Goal: Information Seeking & Learning: Learn about a topic

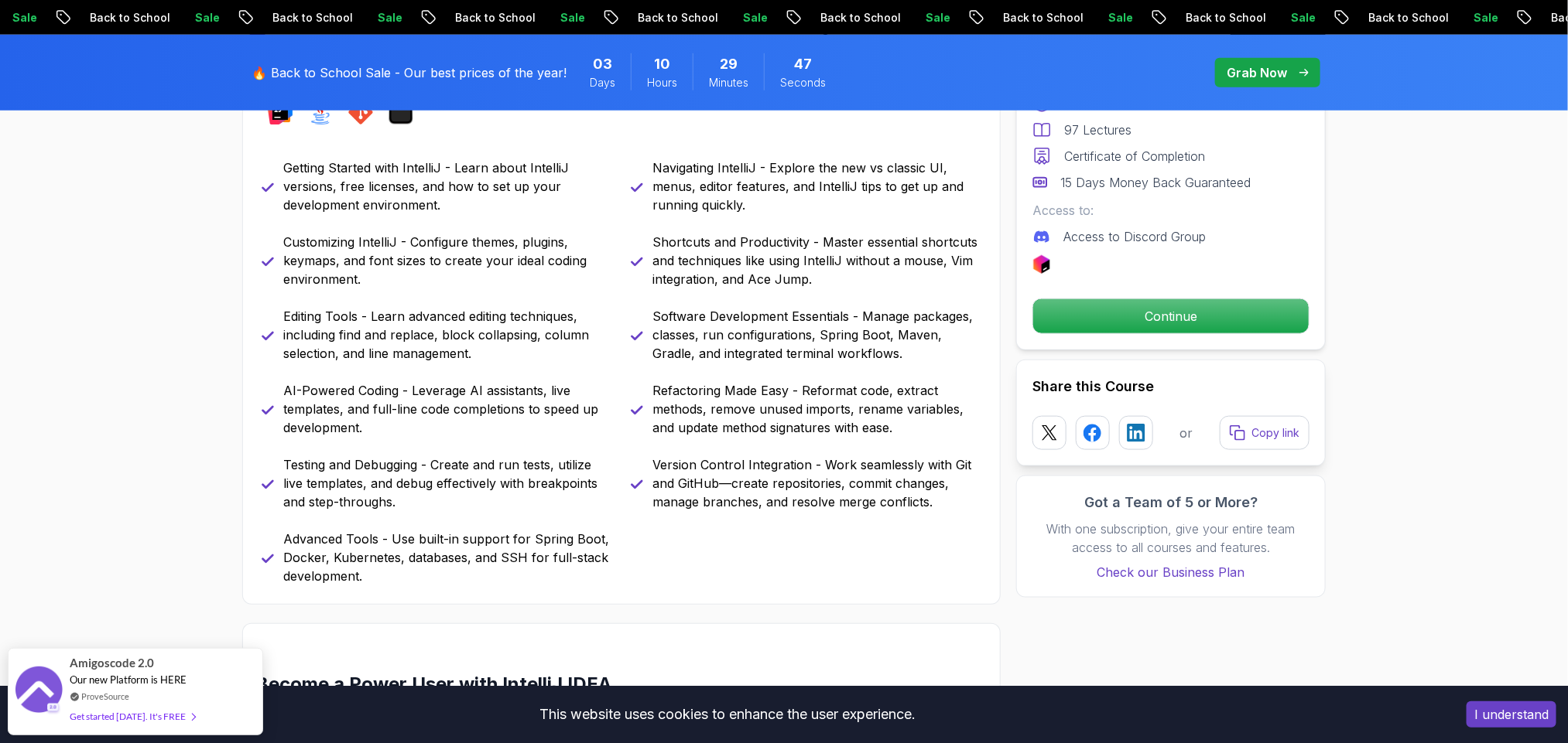
scroll to position [1392, 0]
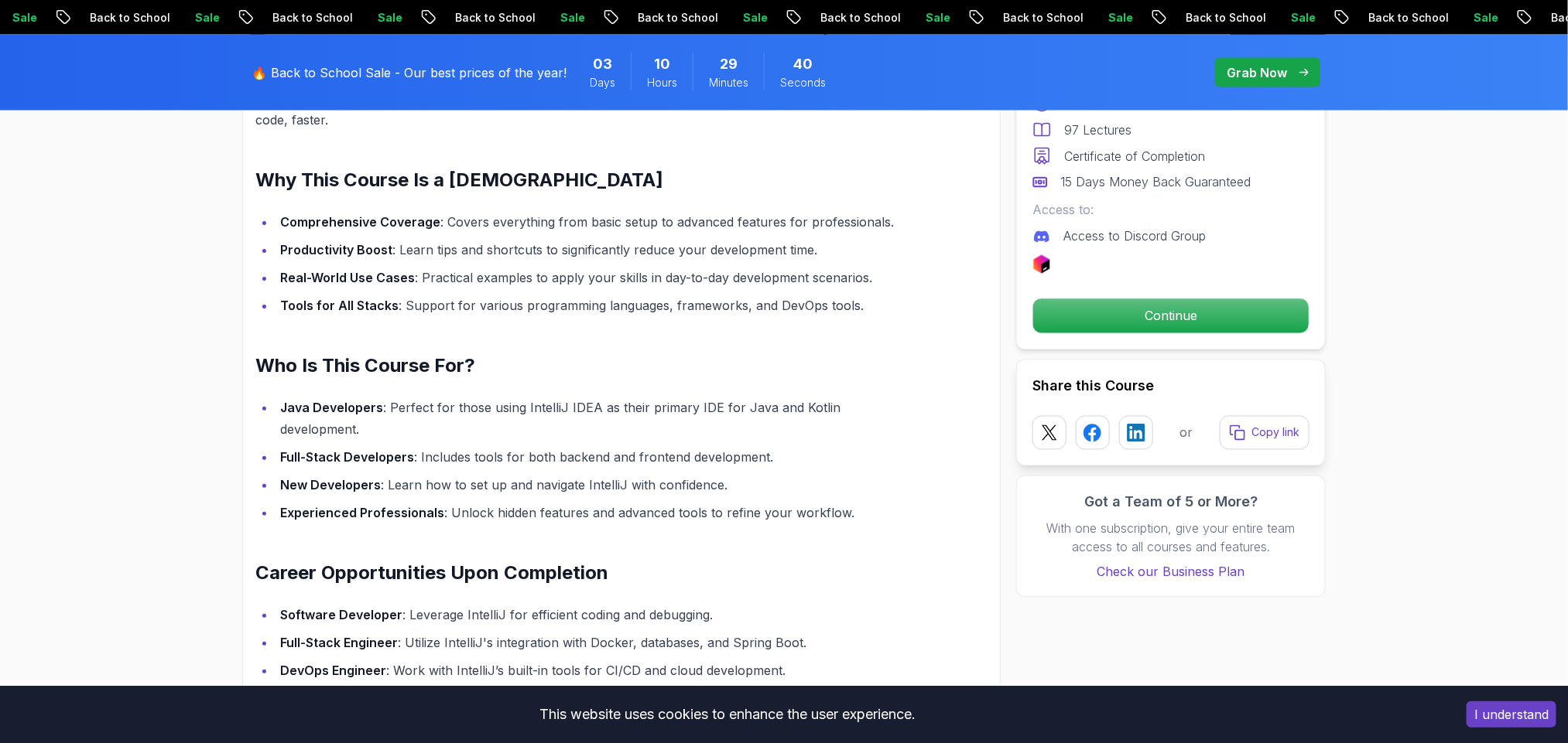
click at [681, 474] on li "New Developers : Learn how to set up and navigate IntelliJ with confidence." at bounding box center [594, 485] width 638 height 22
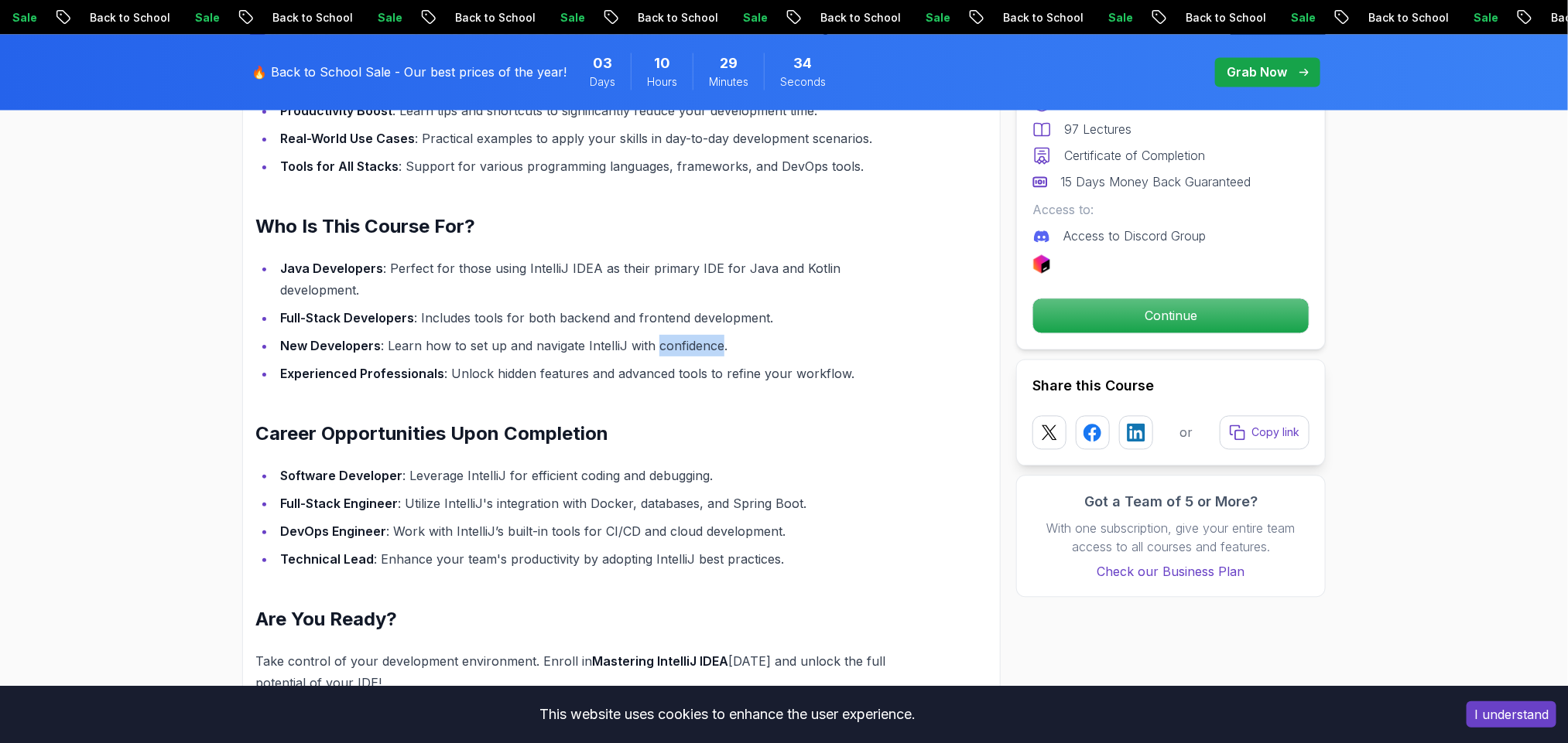
scroll to position [1670, 0]
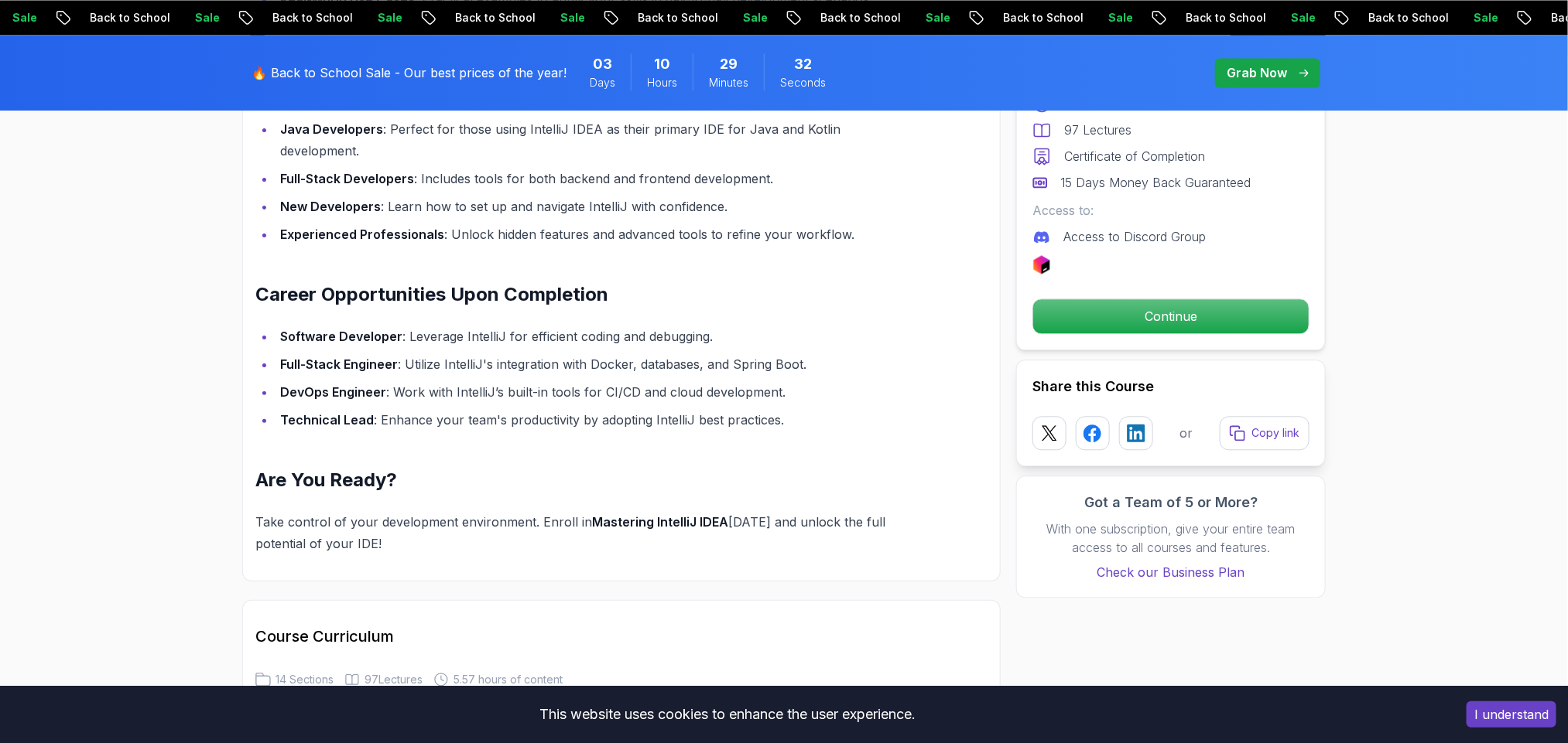
click at [597, 326] on li "Software Developer : Leverage IntelliJ for efficient coding and debugging." at bounding box center [594, 337] width 638 height 22
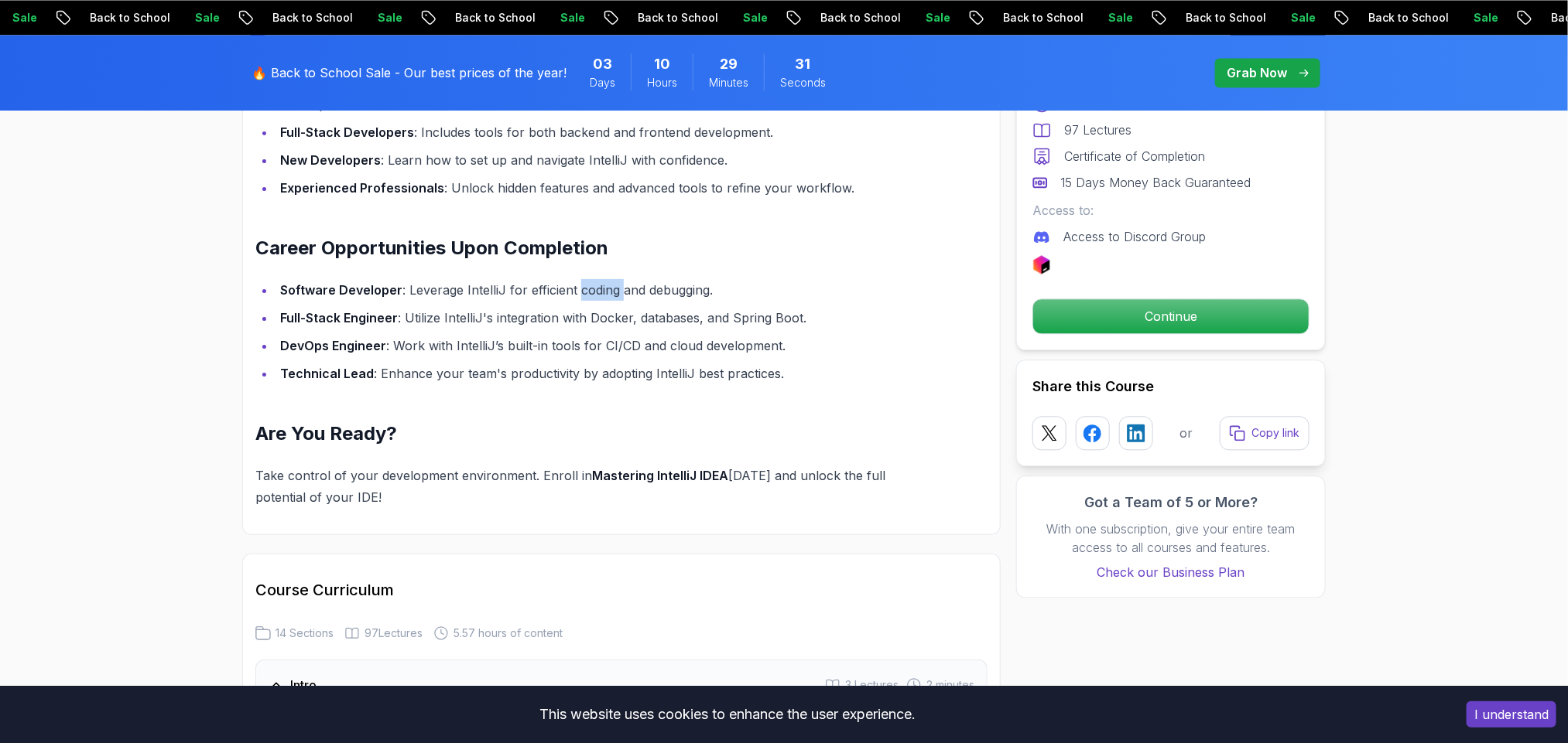
scroll to position [1764, 0]
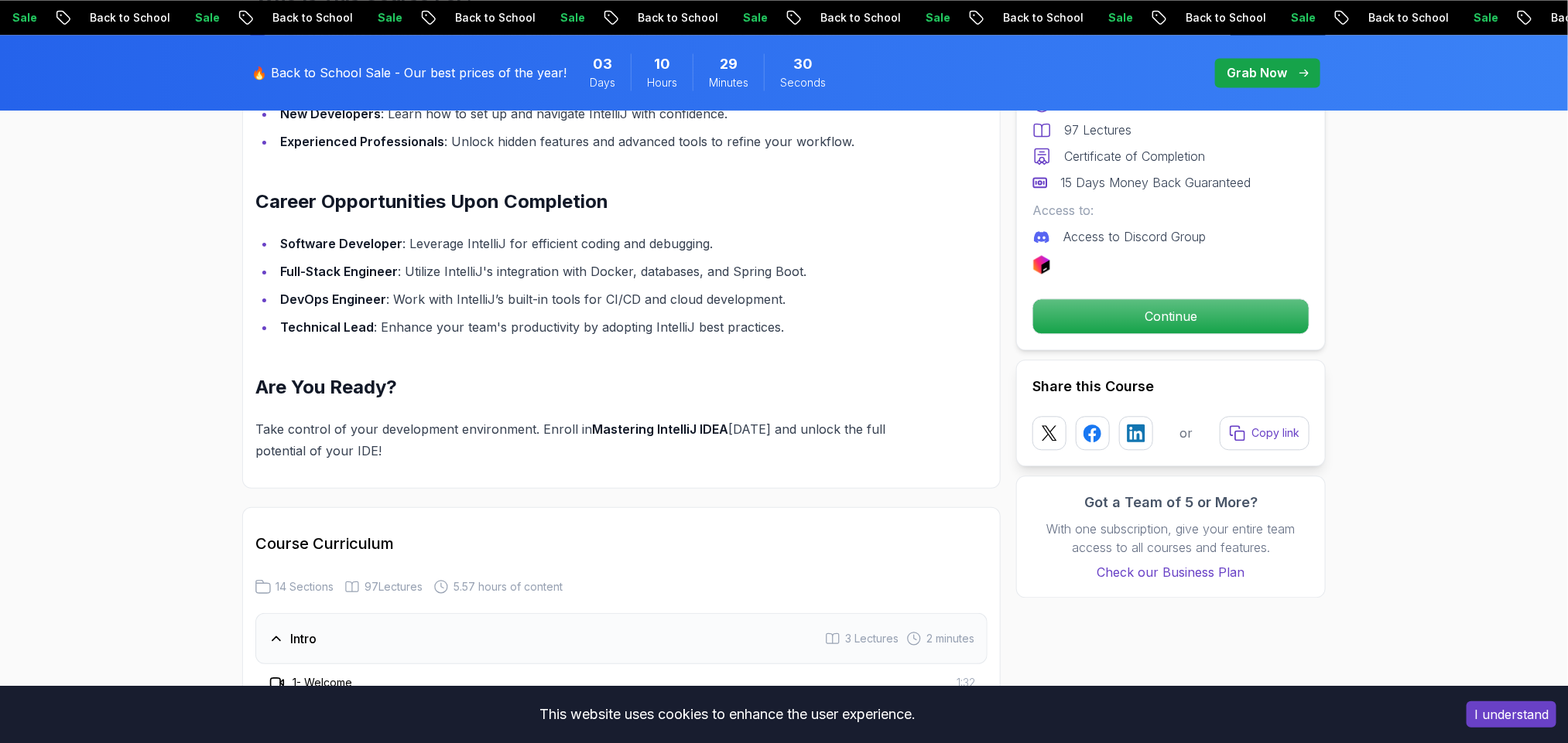
click at [621, 316] on li "Technical Lead : Enhance your team's productivity by adopting IntelliJ best pra…" at bounding box center [594, 327] width 638 height 22
click at [659, 421] on strong "Mastering IntelliJ IDEA" at bounding box center [659, 429] width 136 height 16
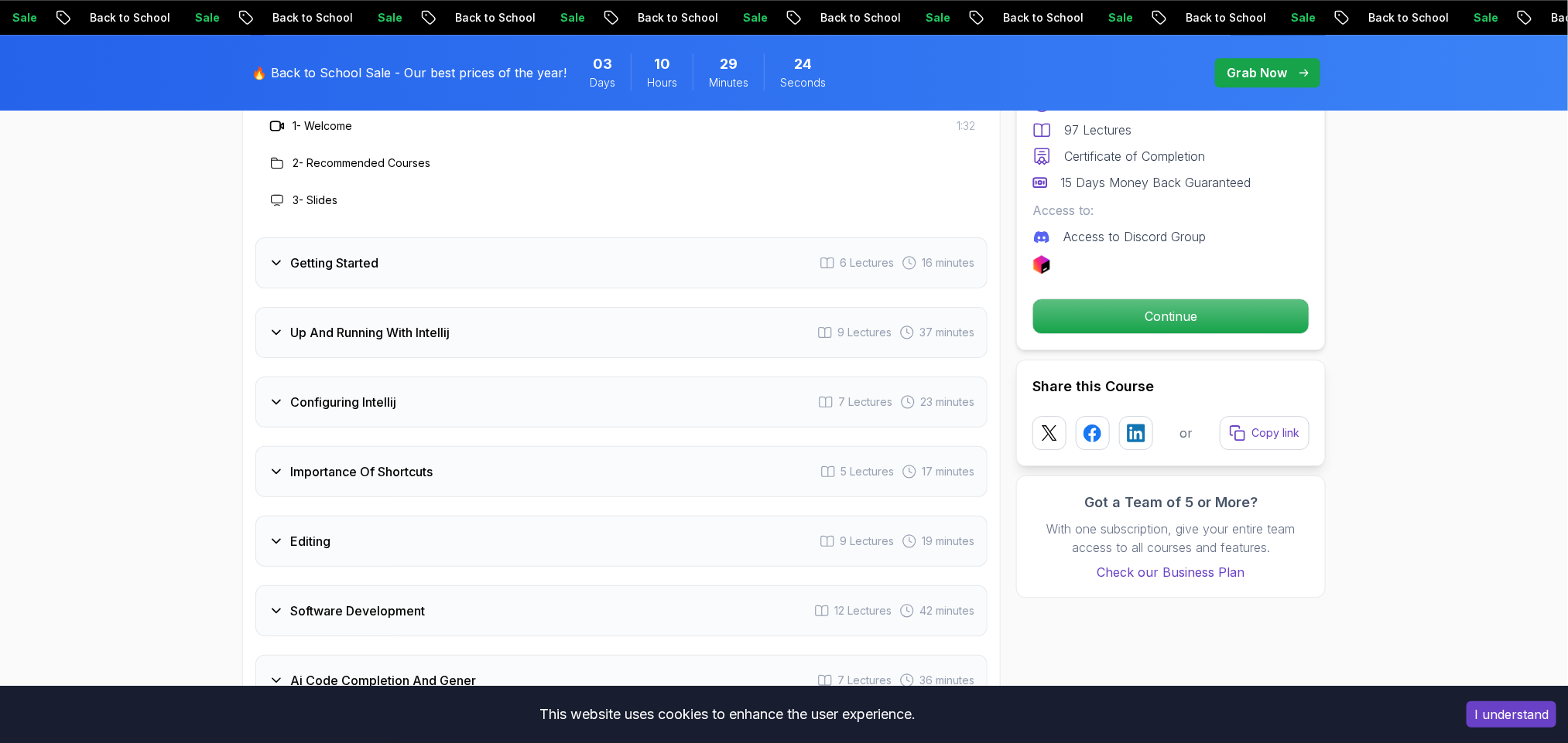
scroll to position [2367, 0]
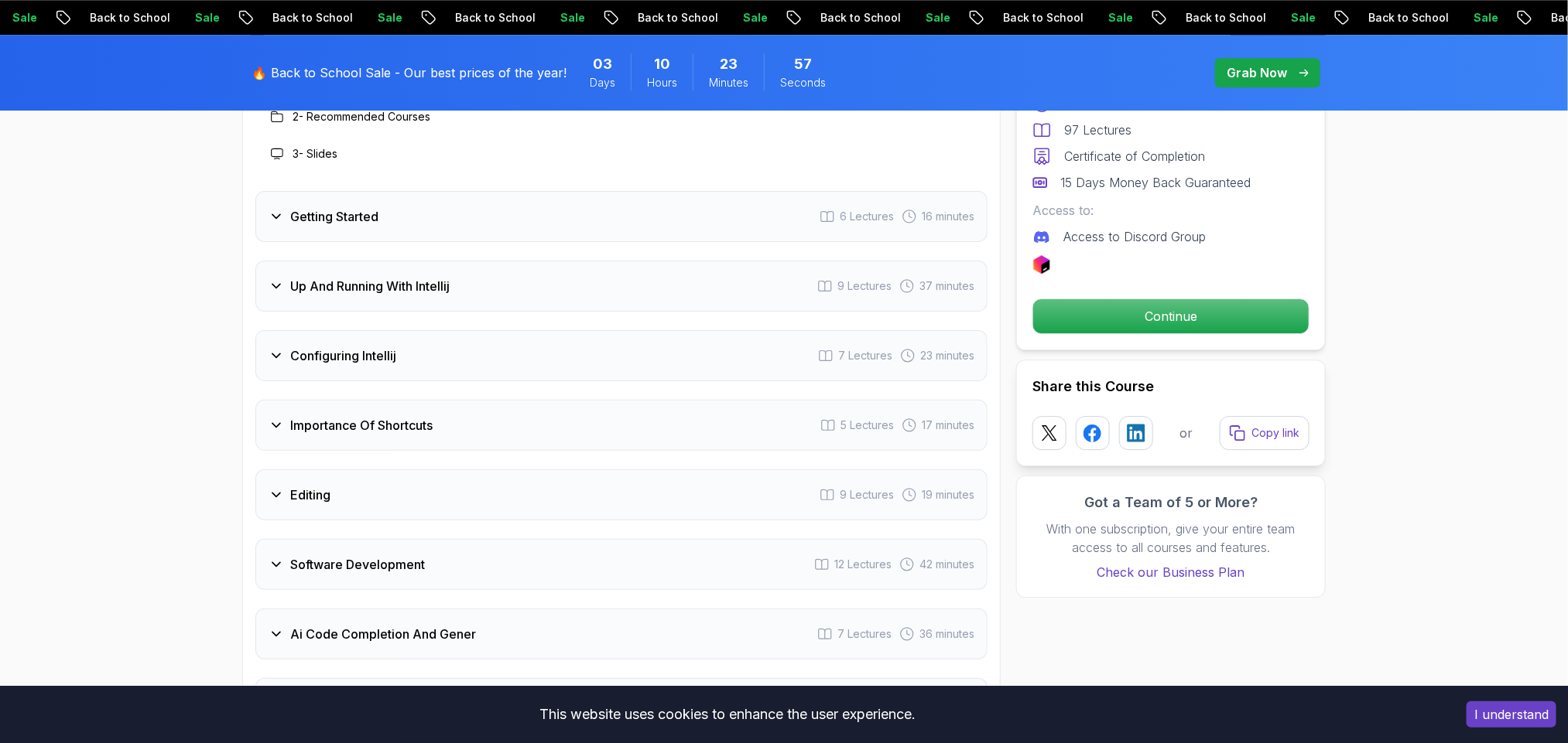
click at [275, 209] on icon at bounding box center [276, 217] width 16 height 16
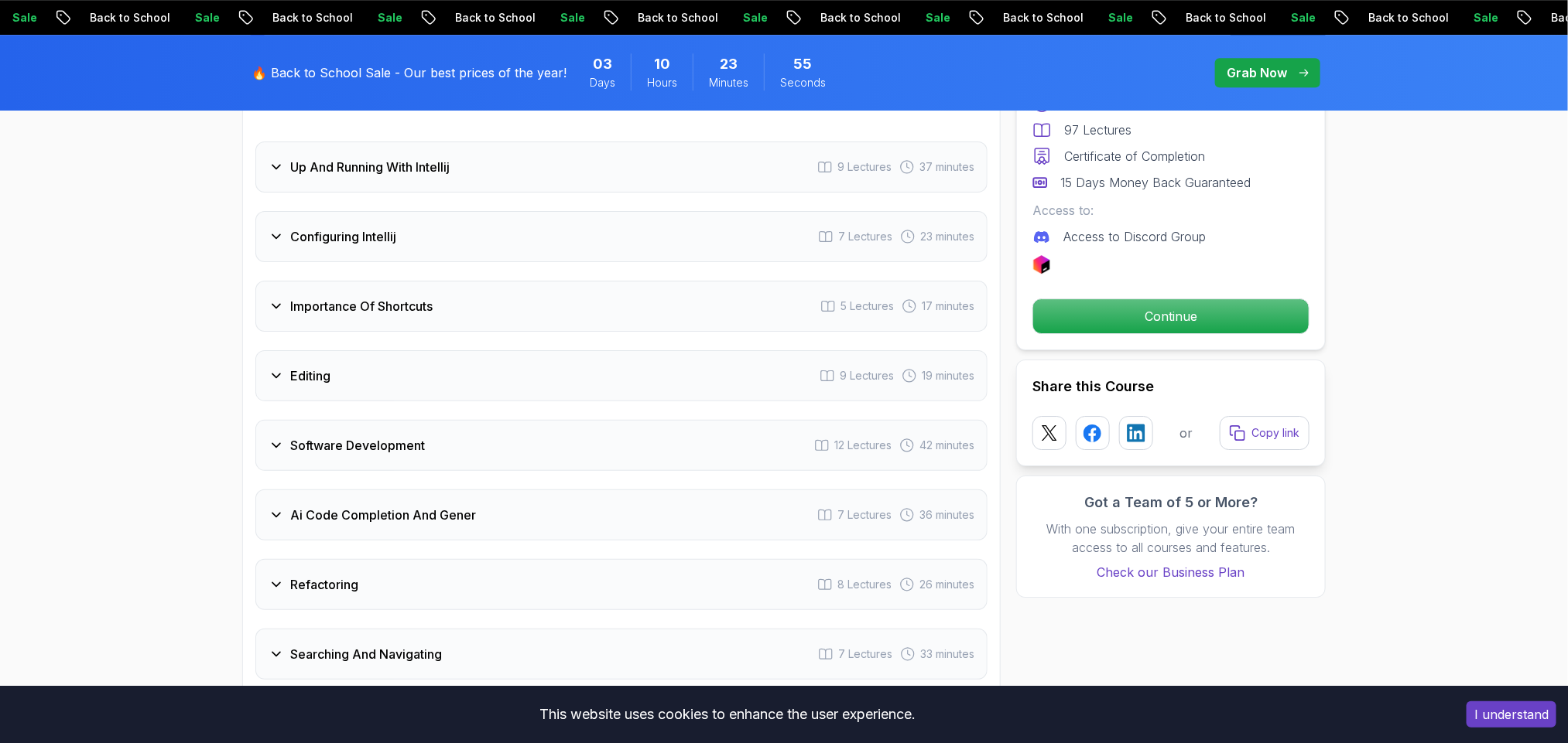
scroll to position [2599, 0]
